Goal: Navigation & Orientation: Find specific page/section

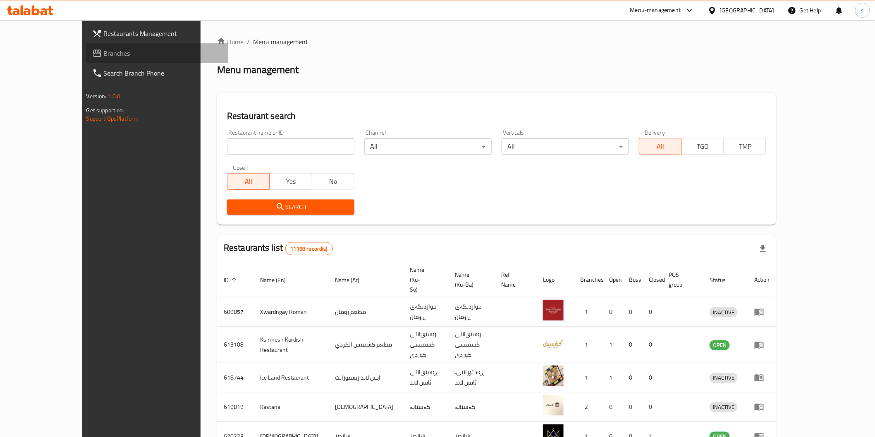
click at [104, 51] on span "Branches" at bounding box center [163, 53] width 118 height 10
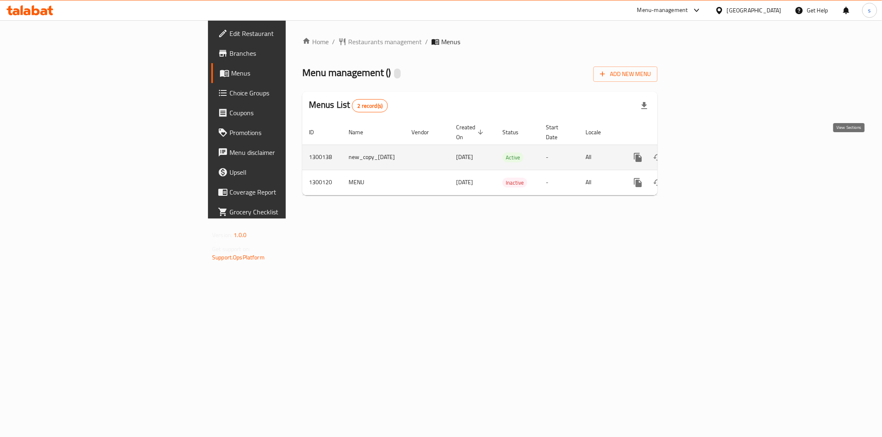
click at [702, 153] on icon "enhanced table" at bounding box center [697, 158] width 10 height 10
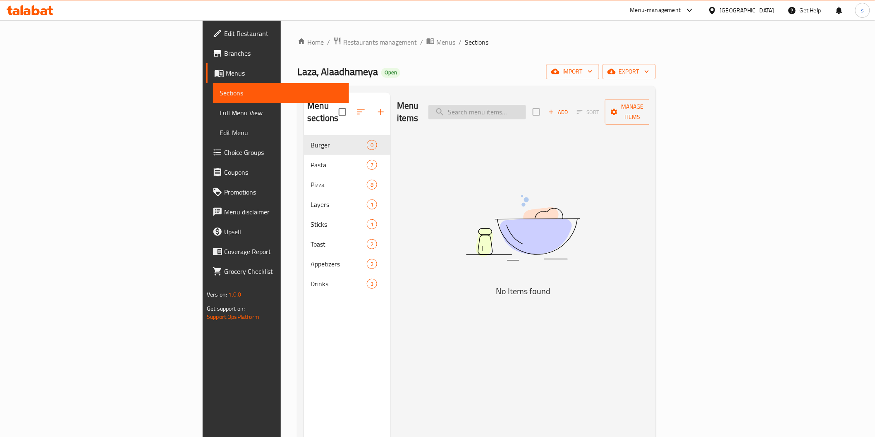
click at [526, 109] on input "search" at bounding box center [477, 112] width 98 height 14
paste input "Spicy Pizza"
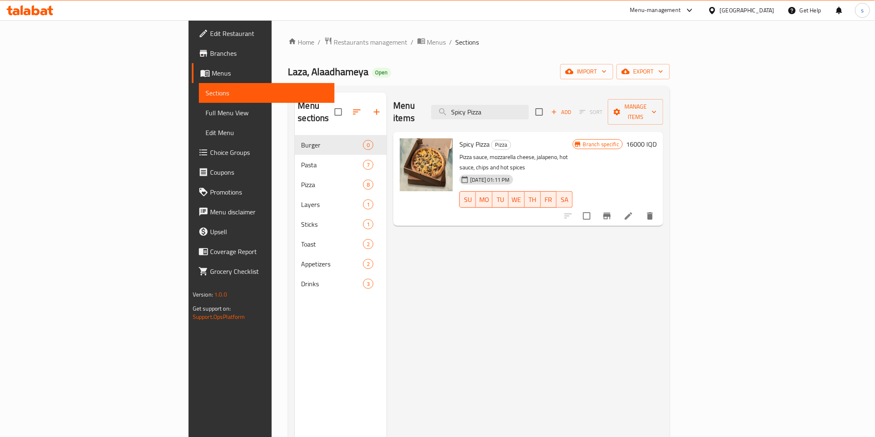
type input "Spicy Pizza"
click at [633, 211] on icon at bounding box center [628, 216] width 10 height 10
